Goal: Task Accomplishment & Management: Use online tool/utility

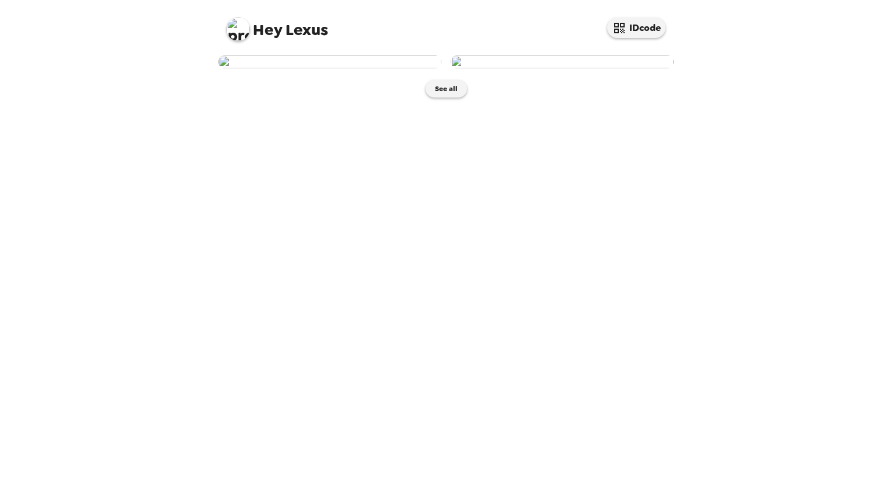
click at [343, 68] on img at bounding box center [329, 61] width 223 height 13
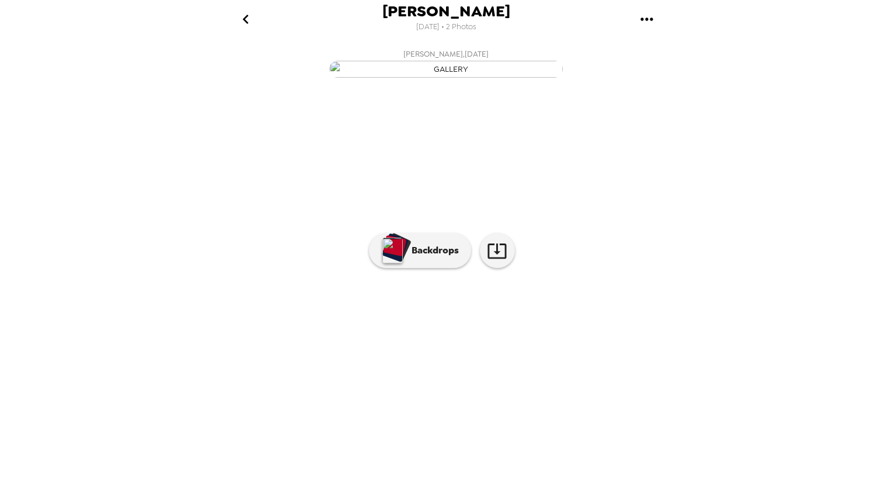
scroll to position [18, 0]
click at [431, 268] on button "Backdrops" at bounding box center [420, 250] width 102 height 35
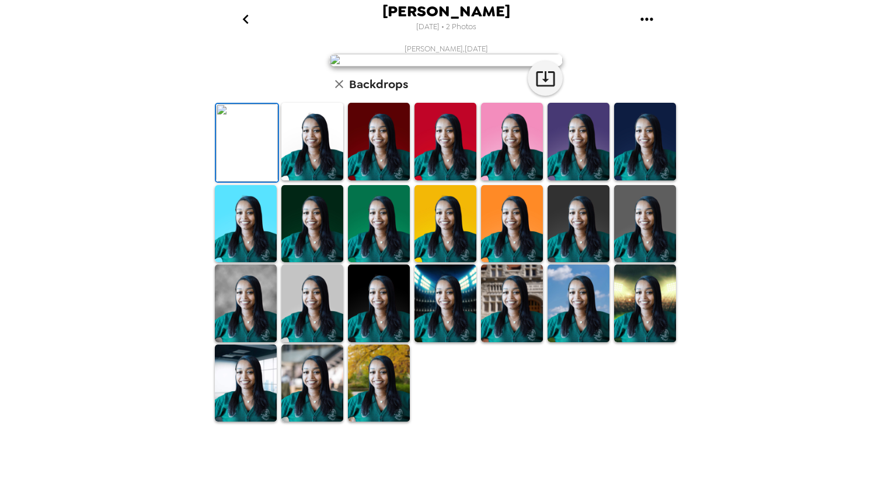
scroll to position [214, 0]
click at [352, 342] on img at bounding box center [379, 303] width 62 height 78
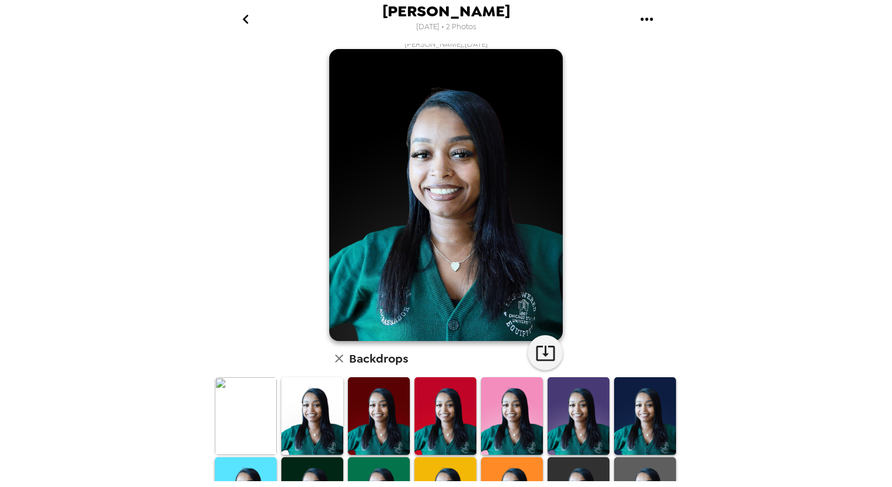
scroll to position [0, 0]
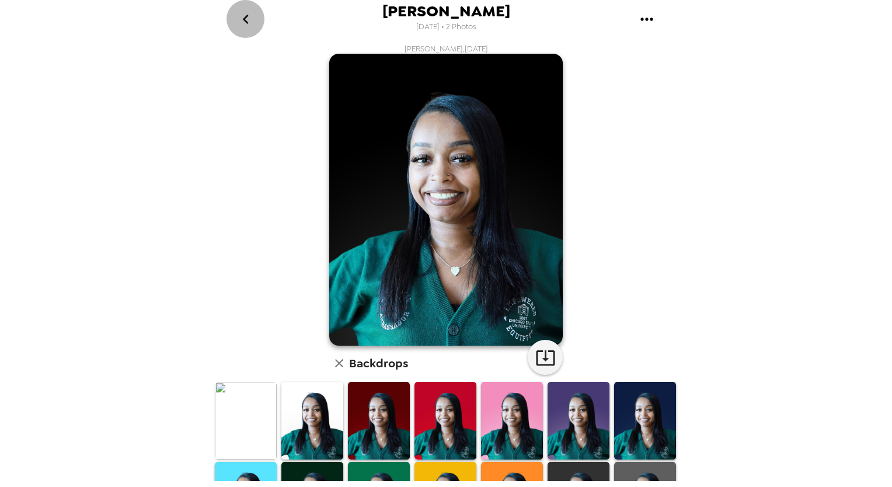
click at [250, 27] on icon "go back" at bounding box center [245, 19] width 19 height 19
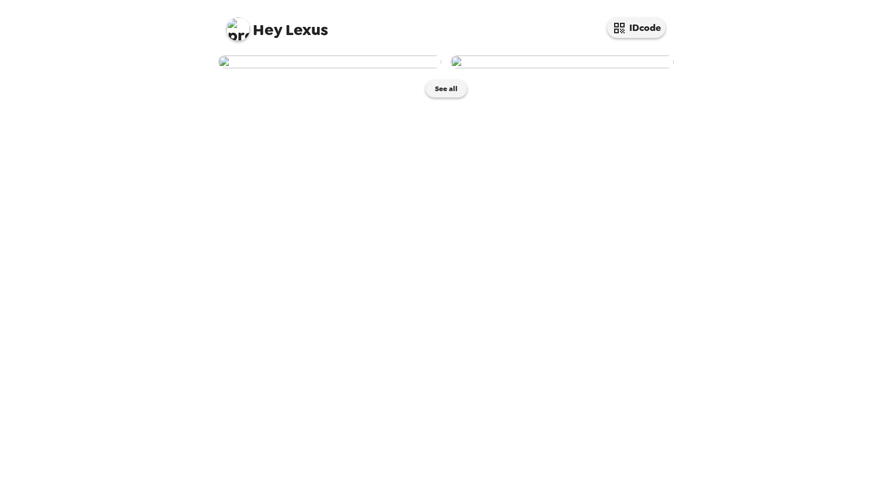
click at [568, 68] on img at bounding box center [561, 61] width 223 height 13
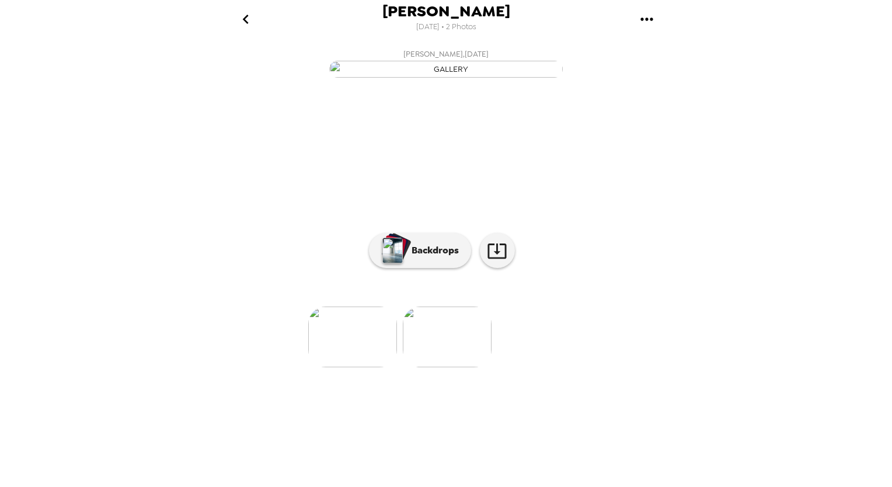
scroll to position [17, 0]
click at [429, 257] on p "Backdrops" at bounding box center [432, 250] width 53 height 14
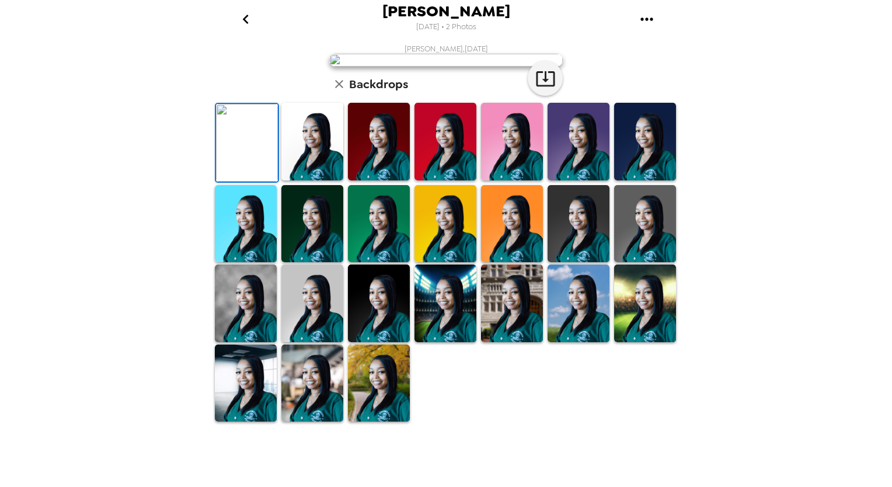
scroll to position [186, 0]
click at [378, 342] on img at bounding box center [379, 303] width 62 height 78
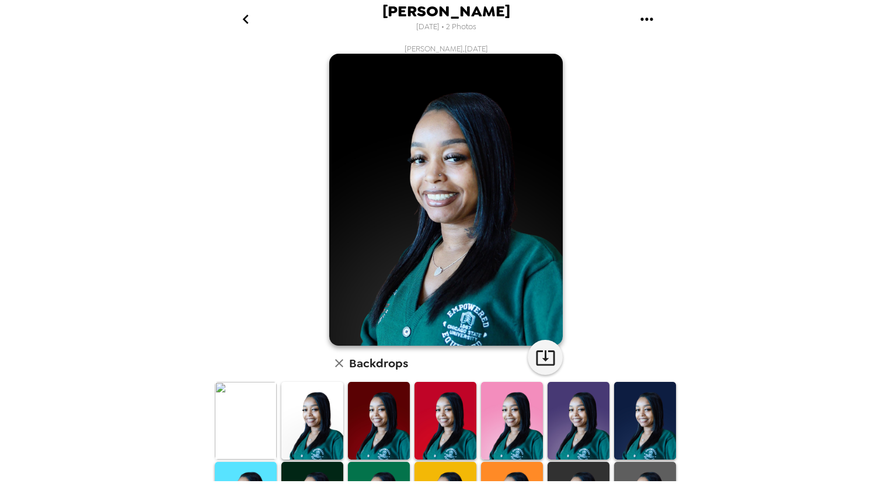
scroll to position [0, 0]
click at [554, 360] on button "button" at bounding box center [544, 357] width 35 height 35
click at [508, 427] on img at bounding box center [512, 421] width 62 height 78
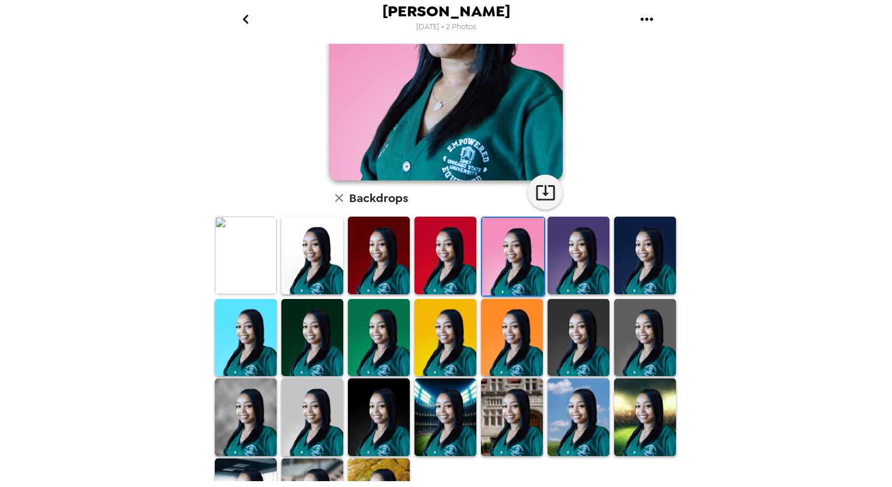
scroll to position [166, 0]
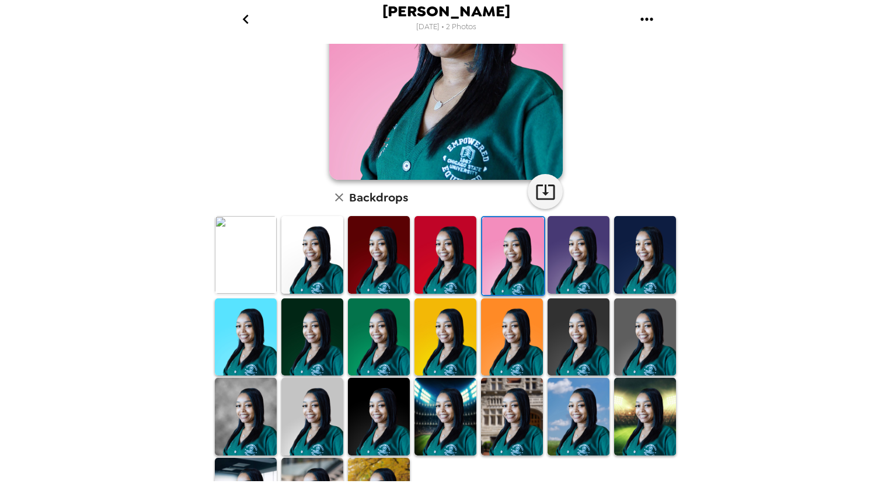
click at [649, 417] on img at bounding box center [645, 416] width 62 height 78
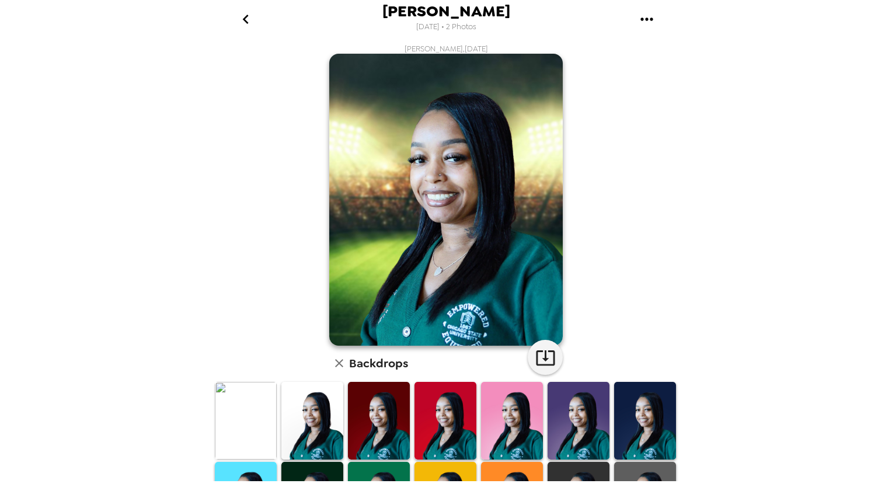
scroll to position [214, 0]
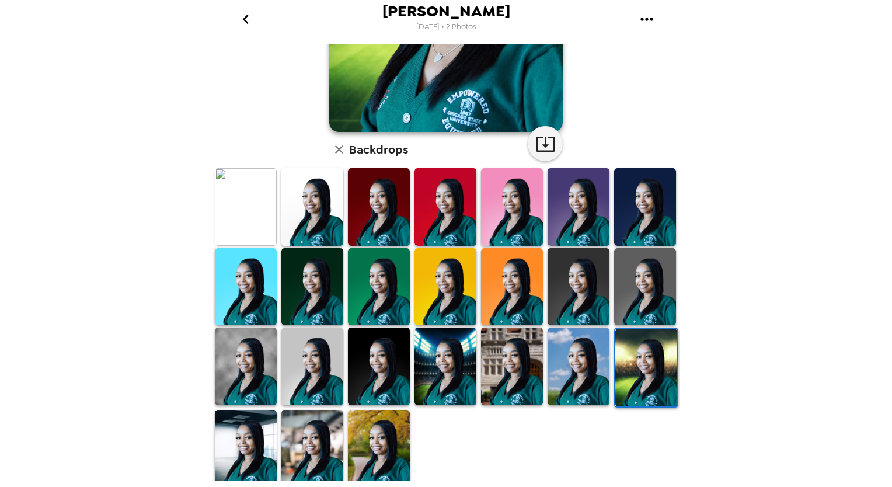
click at [432, 204] on img at bounding box center [445, 207] width 62 height 78
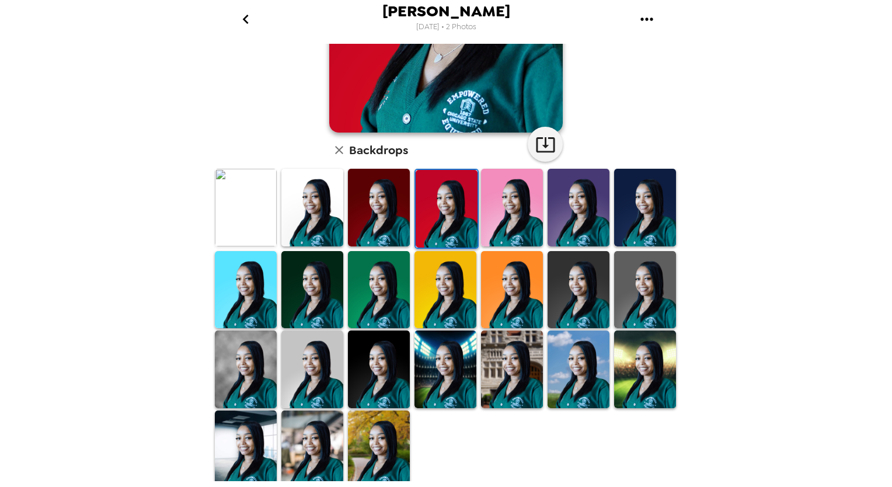
scroll to position [212, 0]
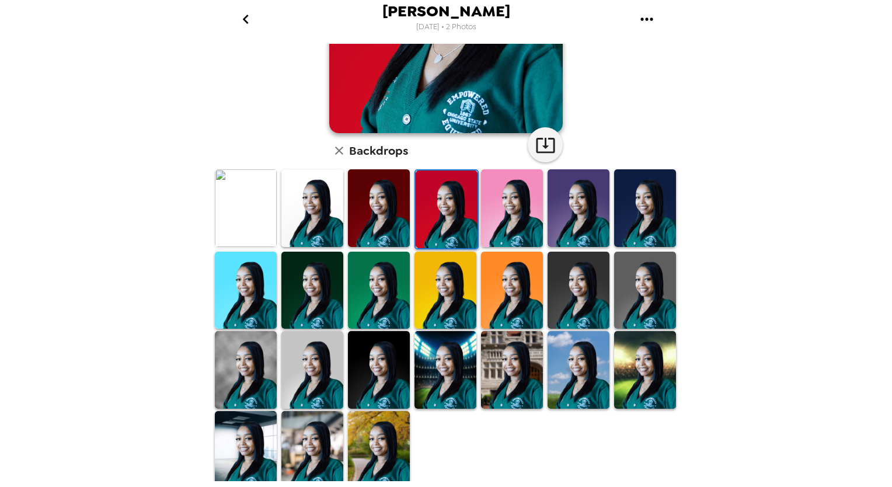
click at [226, 357] on img at bounding box center [246, 370] width 62 height 78
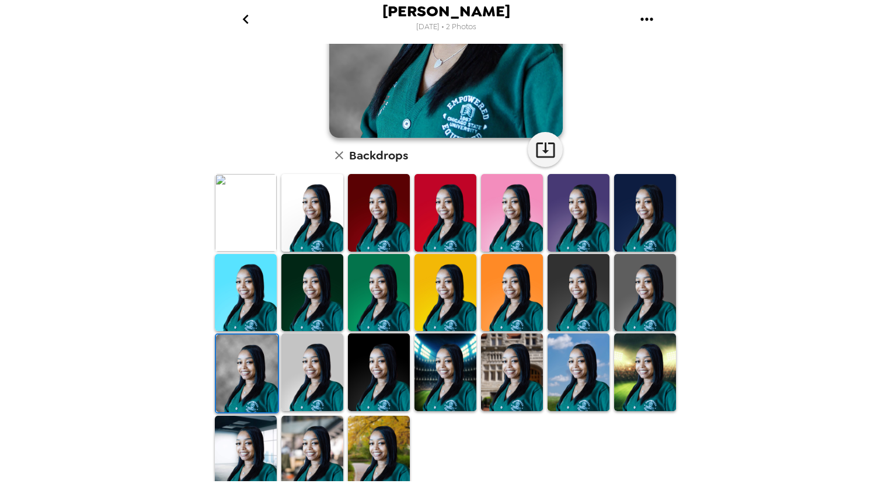
scroll to position [208, 0]
click at [376, 363] on img at bounding box center [379, 372] width 62 height 78
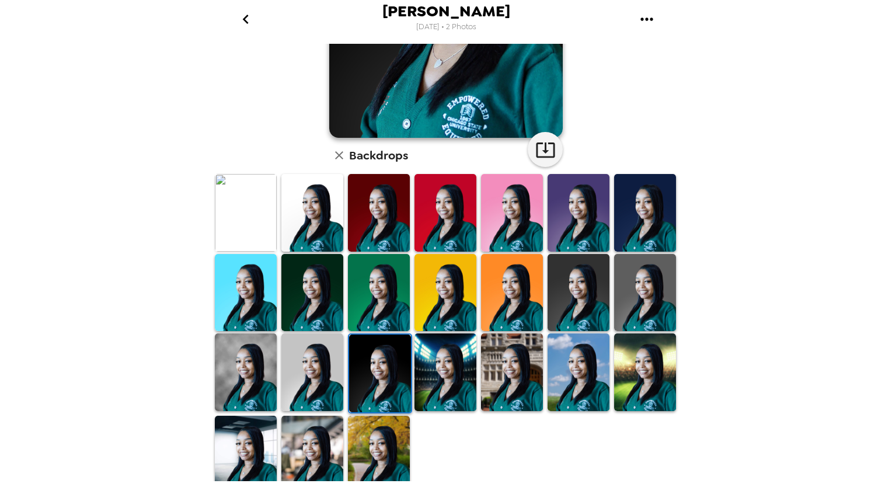
scroll to position [0, 0]
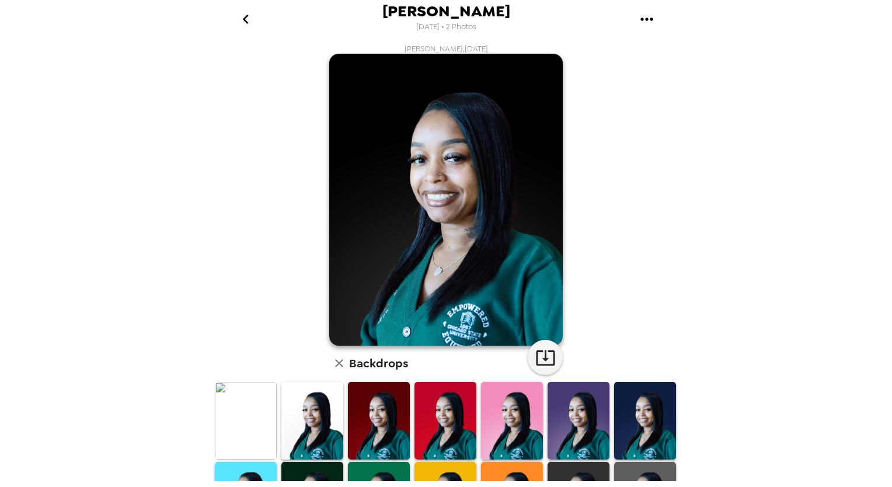
click at [476, 127] on img at bounding box center [445, 200] width 233 height 292
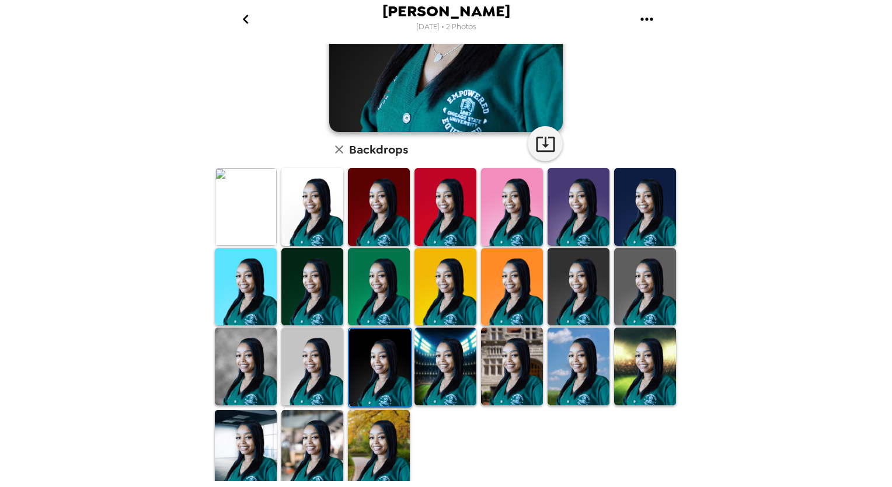
scroll to position [212, 0]
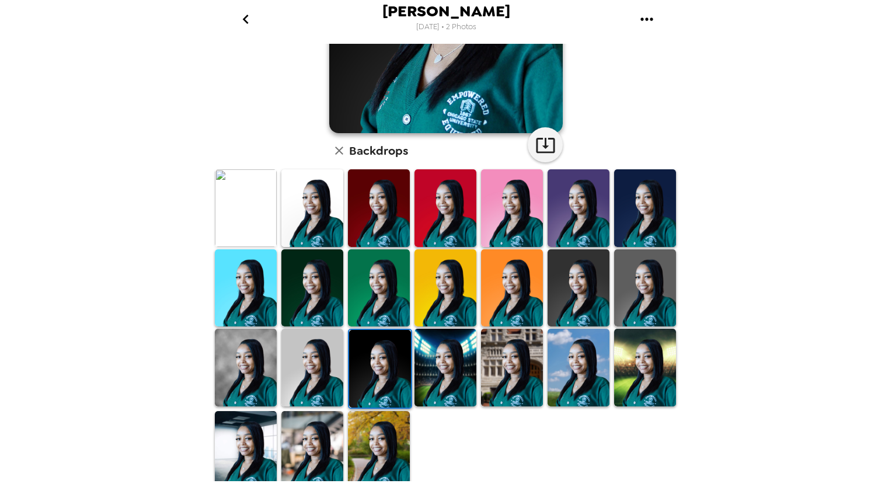
click at [372, 462] on img at bounding box center [379, 450] width 62 height 78
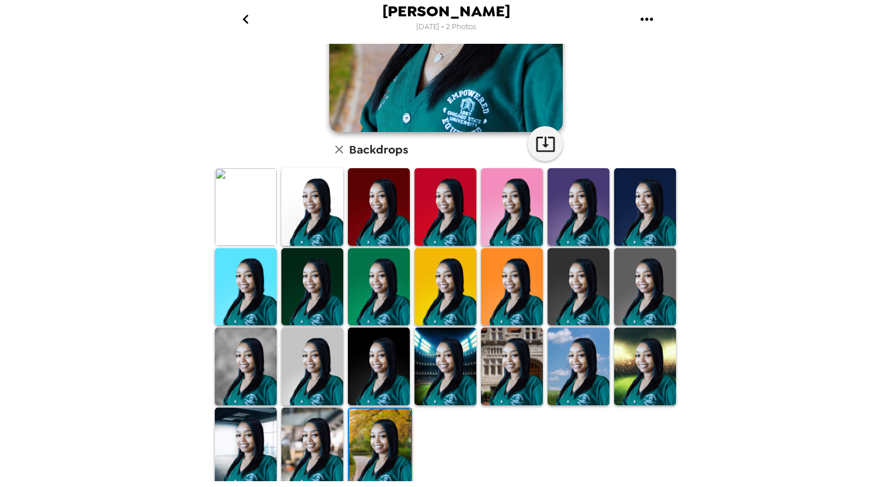
scroll to position [213, 0]
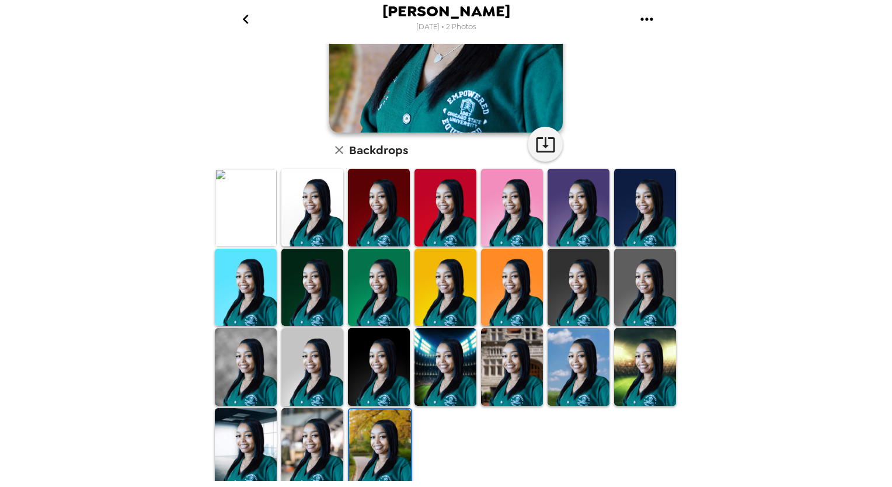
click at [367, 352] on img at bounding box center [379, 367] width 62 height 78
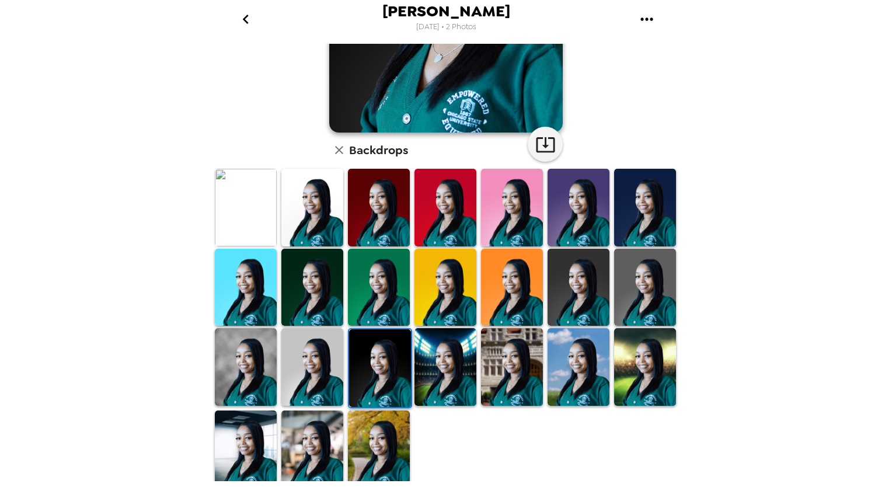
click at [314, 298] on img at bounding box center [312, 288] width 62 height 78
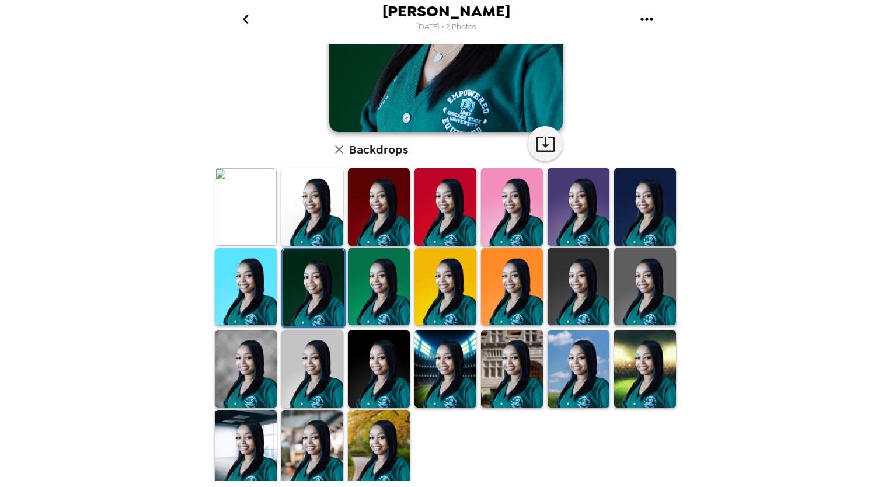
scroll to position [212, 0]
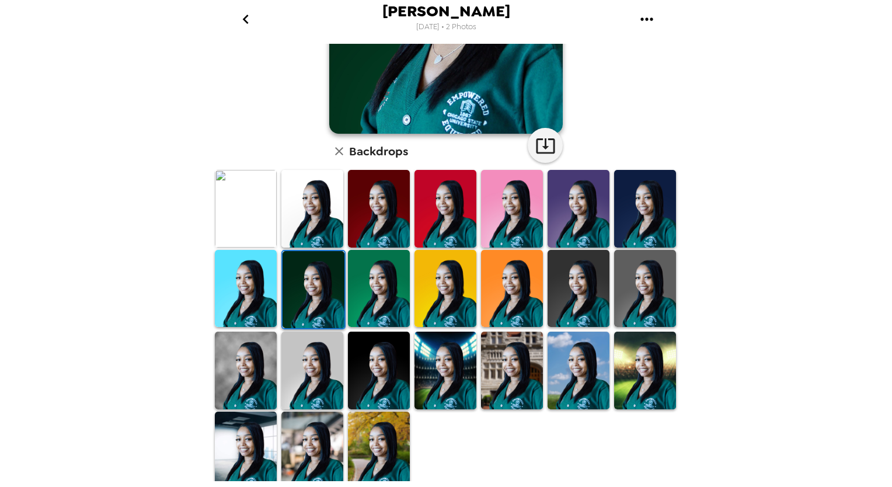
click at [366, 359] on img at bounding box center [379, 370] width 62 height 78
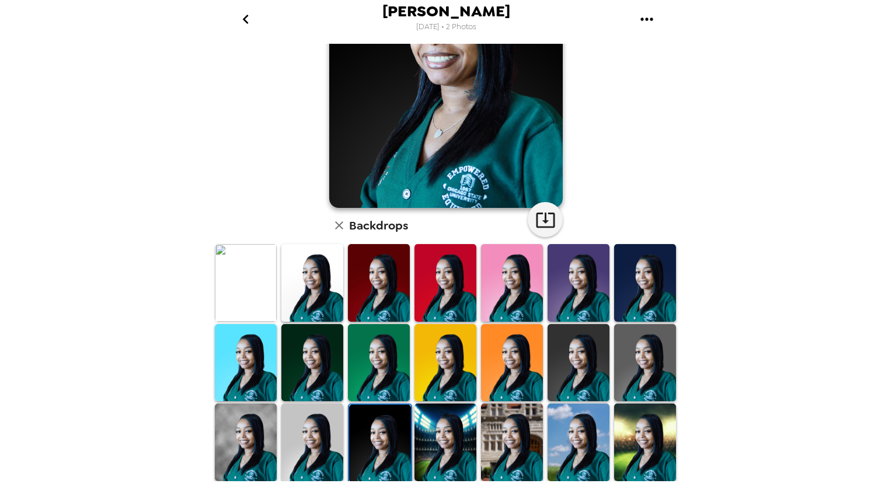
scroll to position [214, 0]
